Goal: Task Accomplishment & Management: Manage account settings

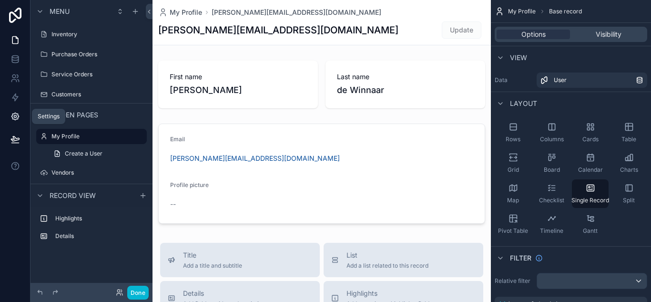
click at [16, 116] on icon at bounding box center [15, 116] width 2 height 2
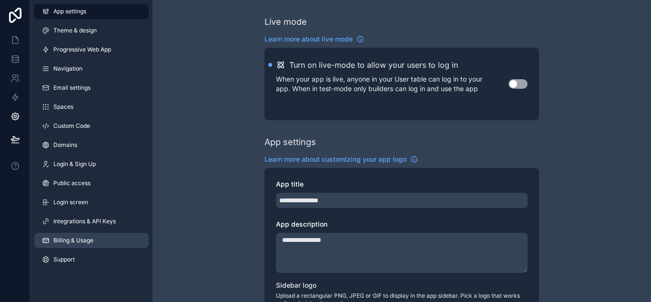
click at [61, 239] on span "Billing & Usage" at bounding box center [73, 240] width 40 height 8
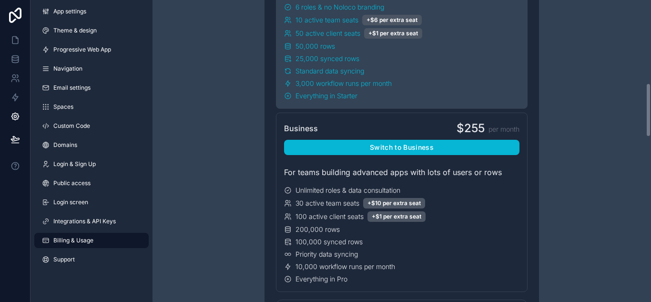
scroll to position [524, 0]
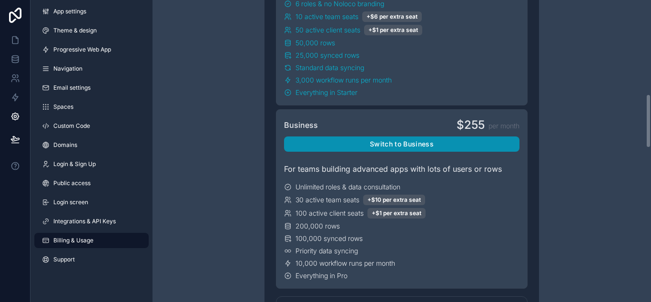
click at [404, 141] on button "Switch to Business" at bounding box center [401, 143] width 235 height 15
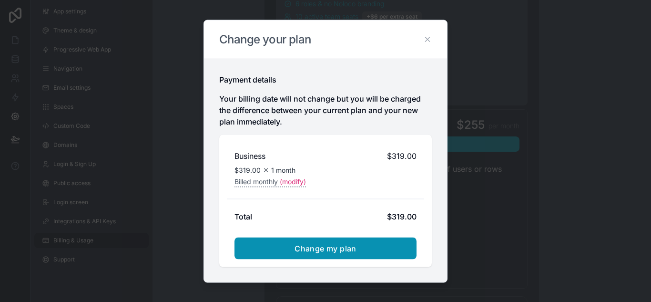
click at [319, 249] on span "Change my plan" at bounding box center [326, 248] width 62 height 10
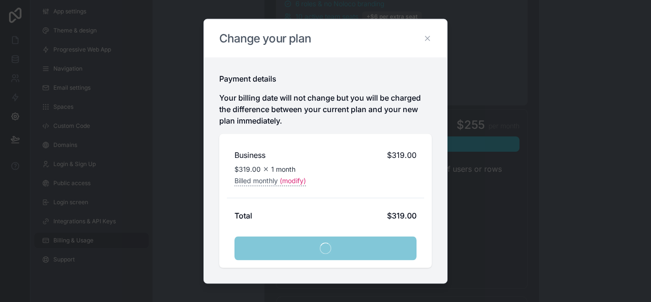
scroll to position [547, 0]
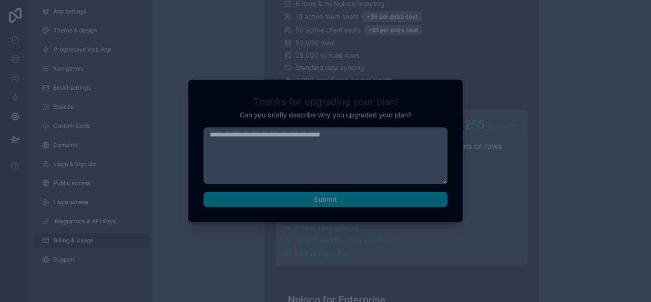
click at [227, 134] on textarea at bounding box center [326, 155] width 244 height 57
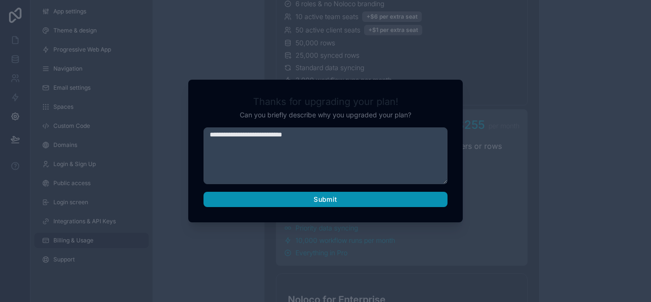
type textarea "**********"
click at [333, 197] on button "Submit" at bounding box center [326, 199] width 244 height 15
